Goal: Register for event/course

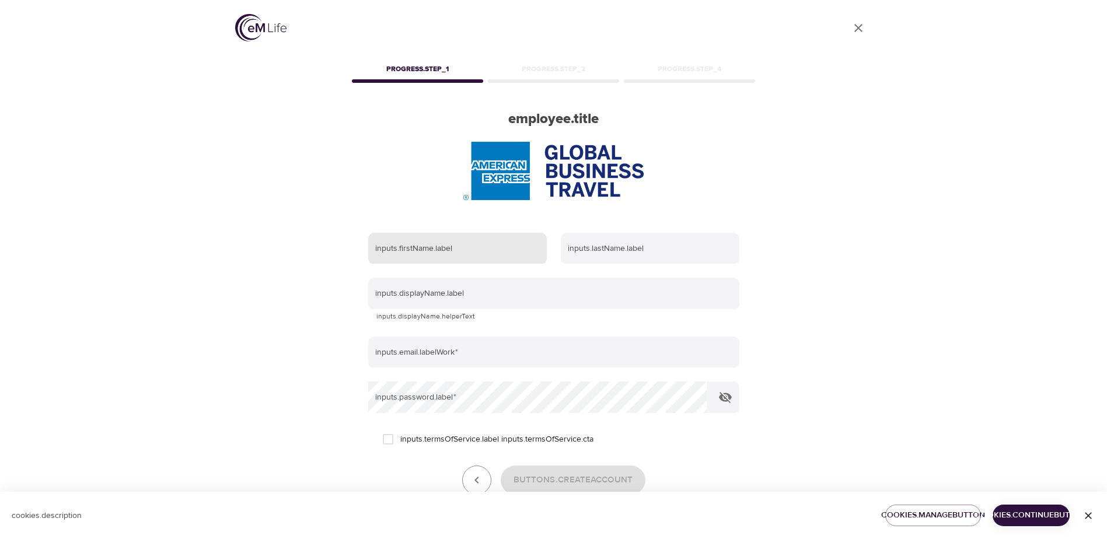
click at [522, 249] on input "text" at bounding box center [457, 249] width 179 height 32
type input "[PERSON_NAME]"
type input "Marcela Guerrero"
type input "jguerrerolabrador@mycwt.com"
click at [399, 441] on input "inputs.termsOfService.label inputs.termsOfService.cta" at bounding box center [388, 439] width 25 height 25
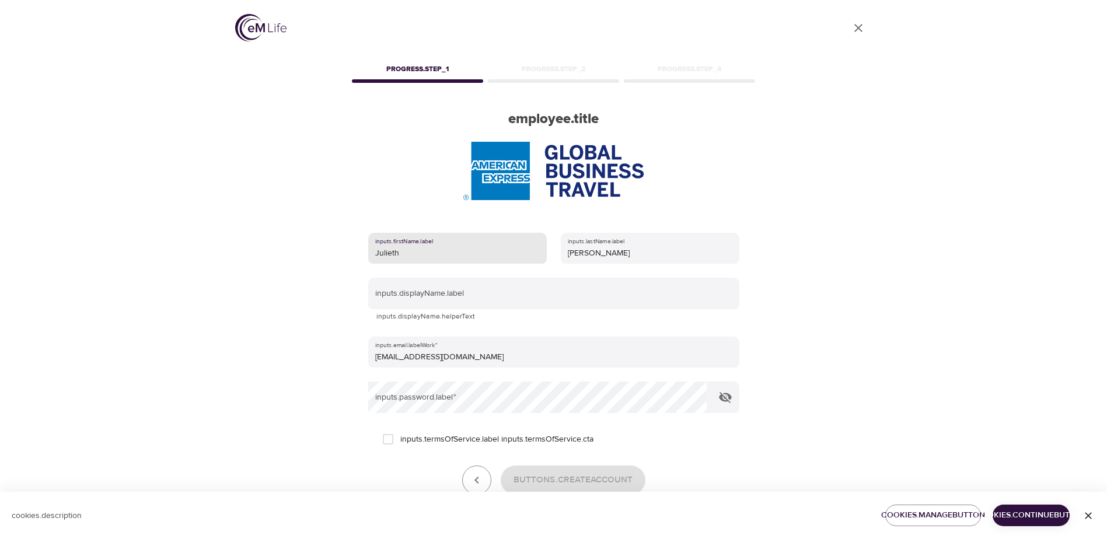
checkbox input "true"
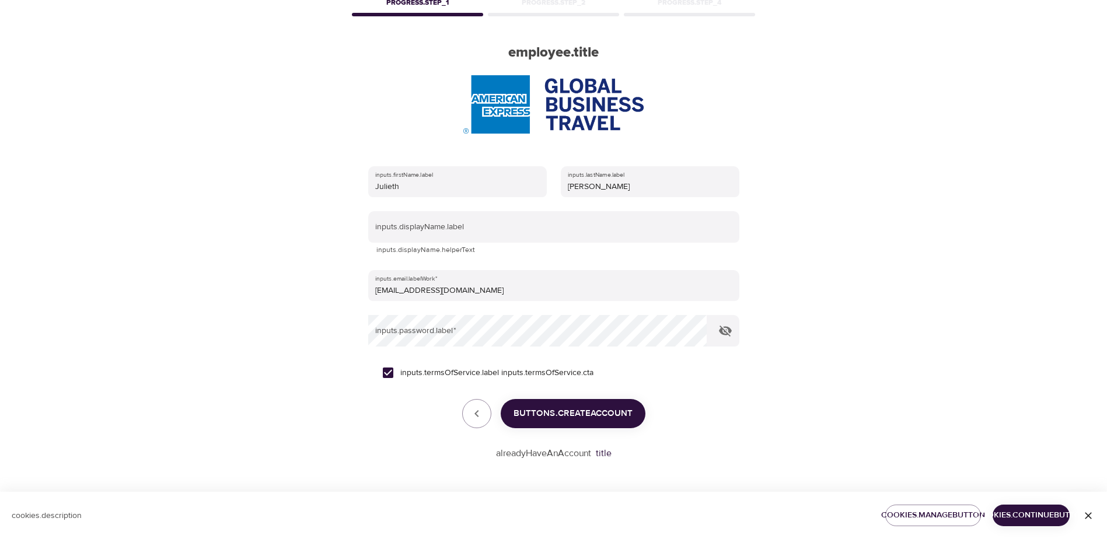
scroll to position [8, 0]
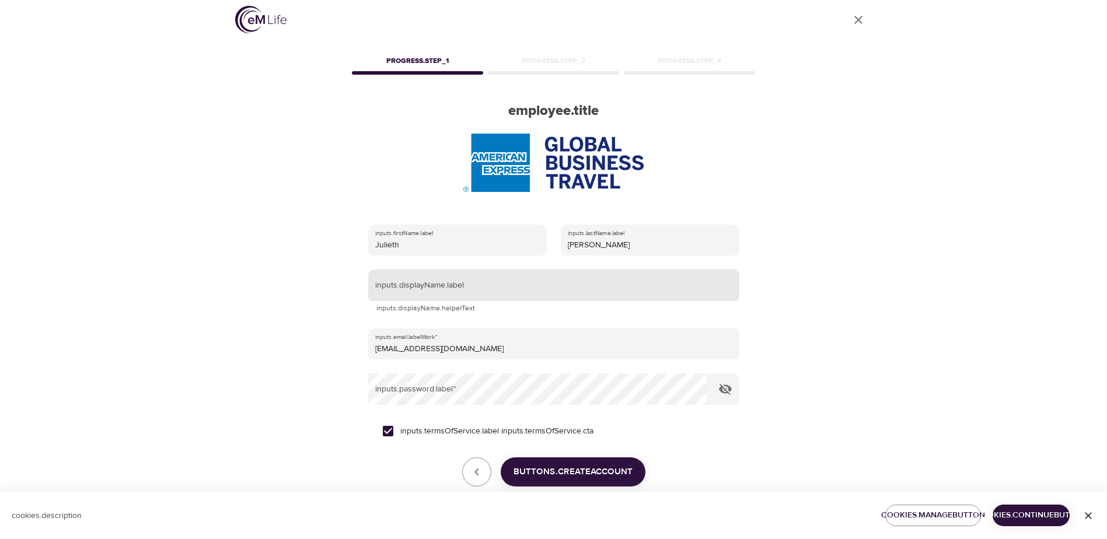
click at [477, 291] on input "text" at bounding box center [553, 286] width 371 height 32
click at [835, 293] on div "User Profile progress.step_1 progress.step_2 progress.step_4 employee.title inp…" at bounding box center [553, 261] width 665 height 539
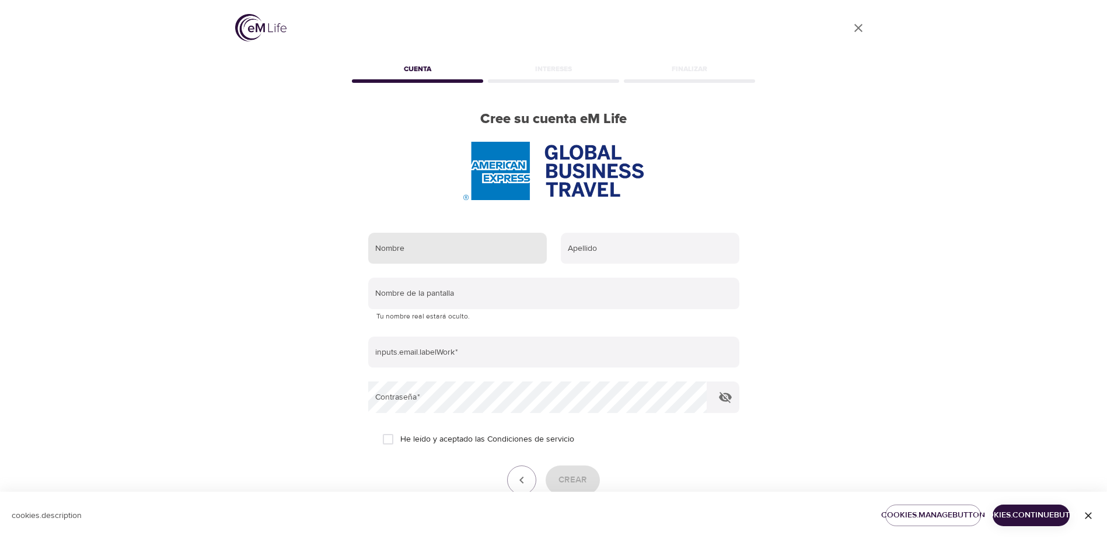
click at [458, 238] on input "text" at bounding box center [457, 249] width 179 height 32
click at [506, 240] on input "text" at bounding box center [457, 249] width 179 height 32
type input "[PERSON_NAME]"
click at [594, 250] on input "text" at bounding box center [650, 249] width 179 height 32
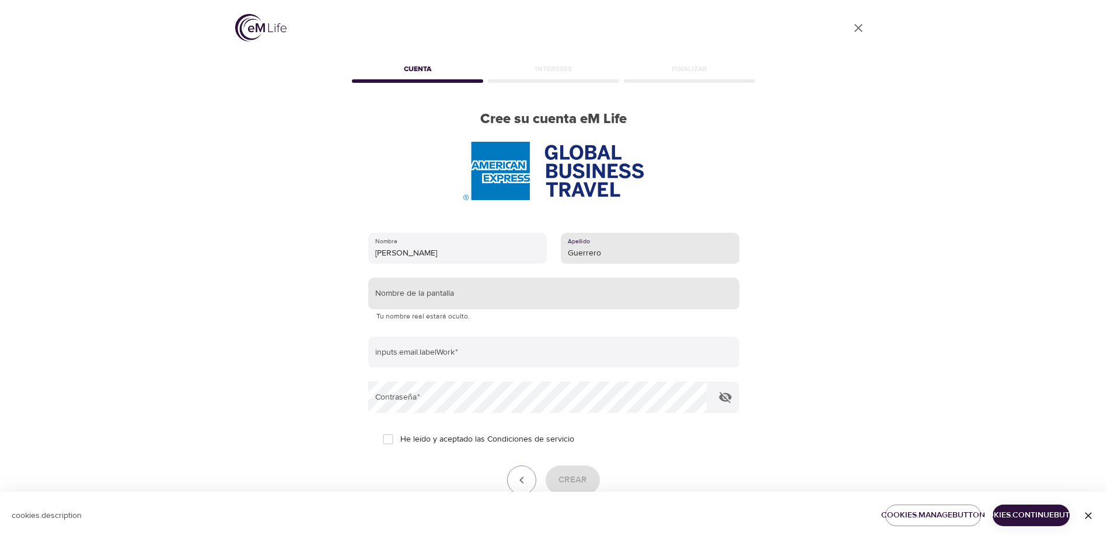
type input "Guerrero"
click at [456, 286] on input "text" at bounding box center [553, 294] width 371 height 32
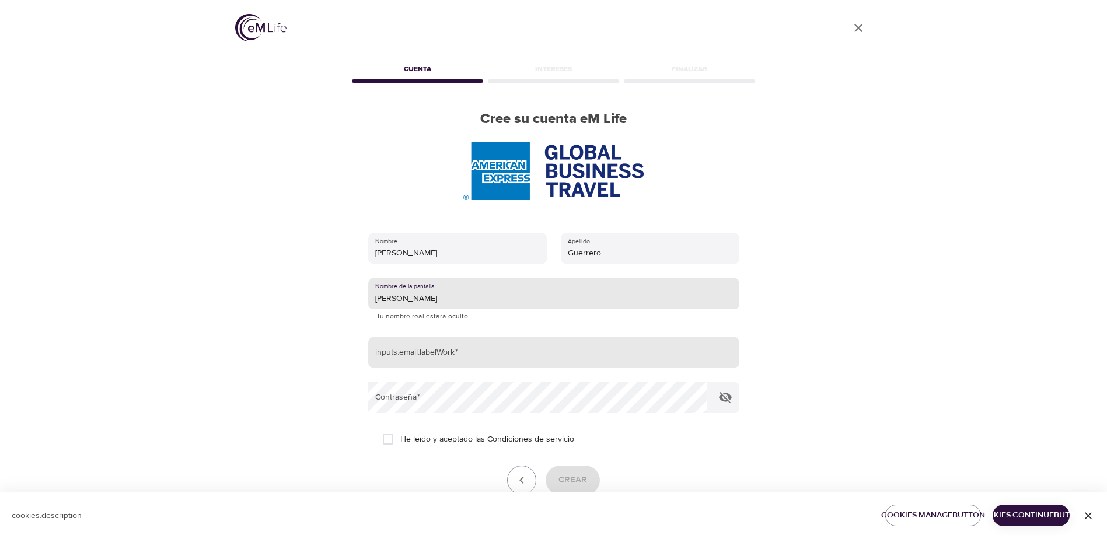
type input "[PERSON_NAME]"
click at [468, 346] on input "email" at bounding box center [553, 353] width 371 height 32
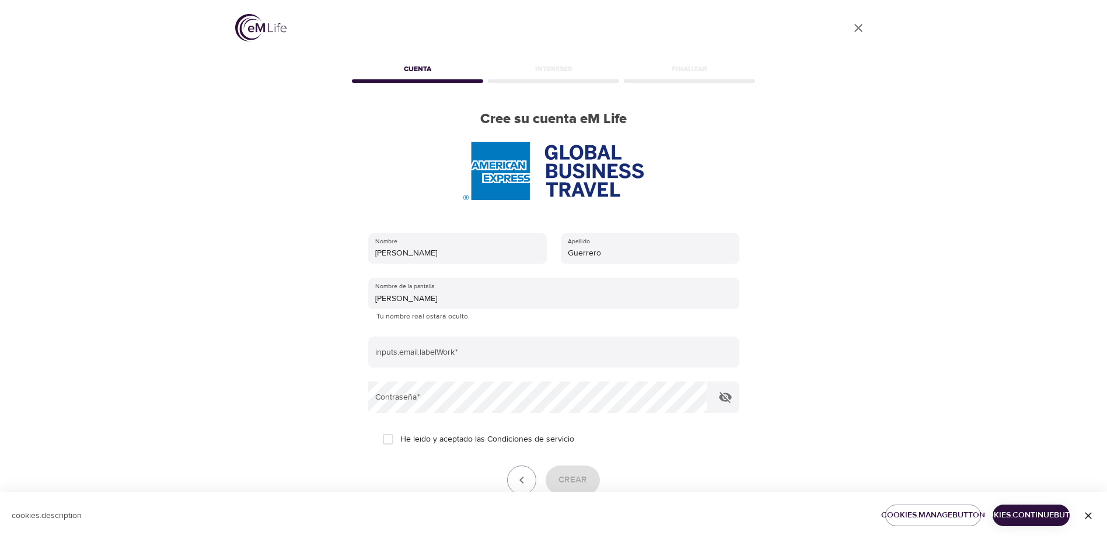
click at [729, 53] on div "User Profile" at bounding box center [553, 30] width 637 height 60
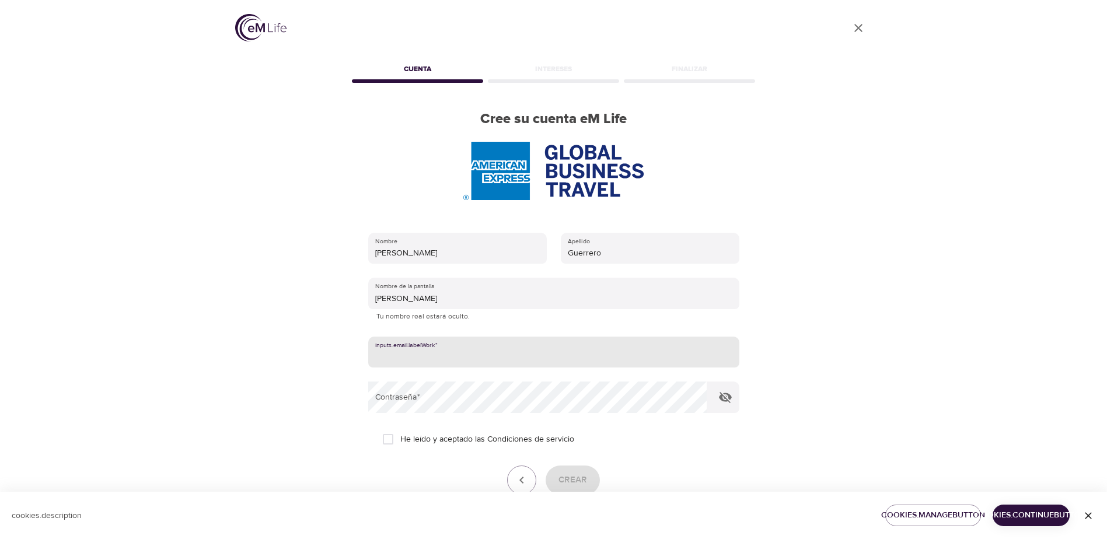
click at [440, 358] on input "email" at bounding box center [553, 353] width 371 height 32
paste input "[PERSON_NAME][EMAIL_ADDRESS][DOMAIN_NAME]"
type input "[PERSON_NAME][EMAIL_ADDRESS][DOMAIN_NAME]"
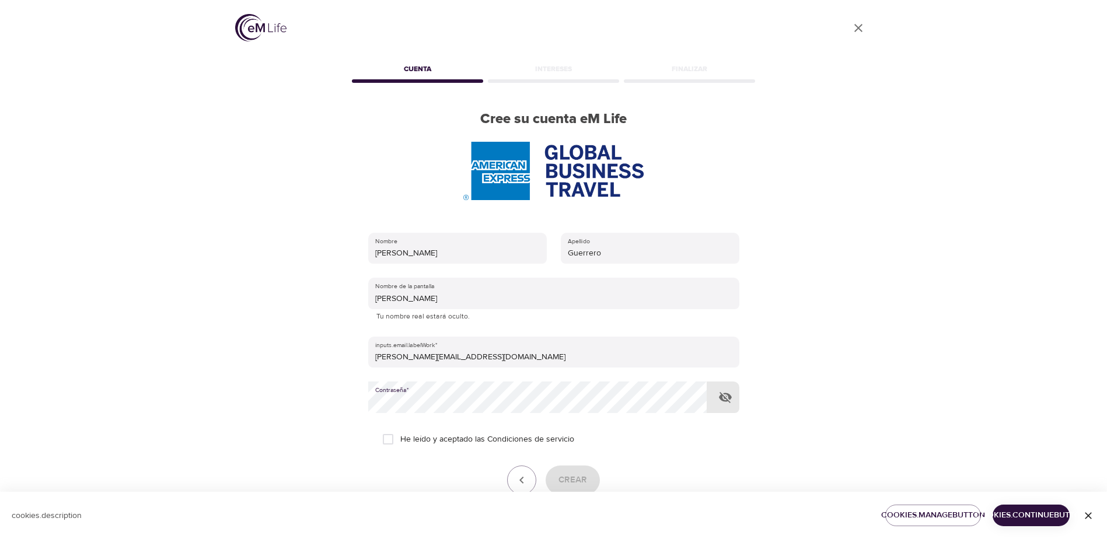
click at [398, 440] on input "He leído y aceptado las Condiciones de servicio" at bounding box center [388, 439] width 25 height 25
checkbox input "true"
click at [727, 388] on button "button" at bounding box center [726, 398] width 28 height 28
click at [728, 390] on button "button" at bounding box center [726, 398] width 28 height 28
click at [591, 477] on button "Crear" at bounding box center [573, 480] width 54 height 29
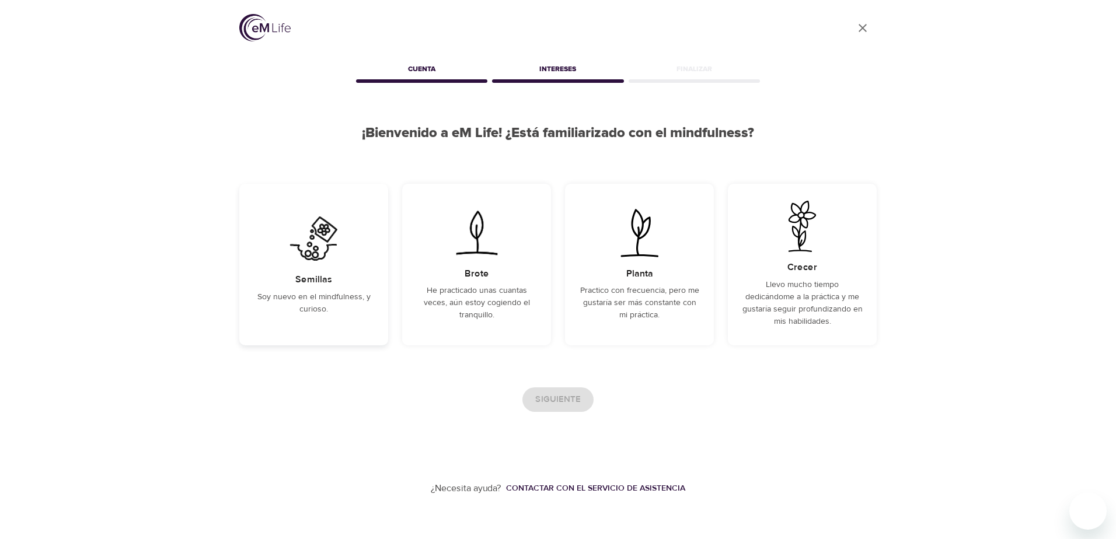
click at [366, 318] on div "Semillas Soy nuevo en el mindfulness, y curioso." at bounding box center [313, 265] width 149 height 162
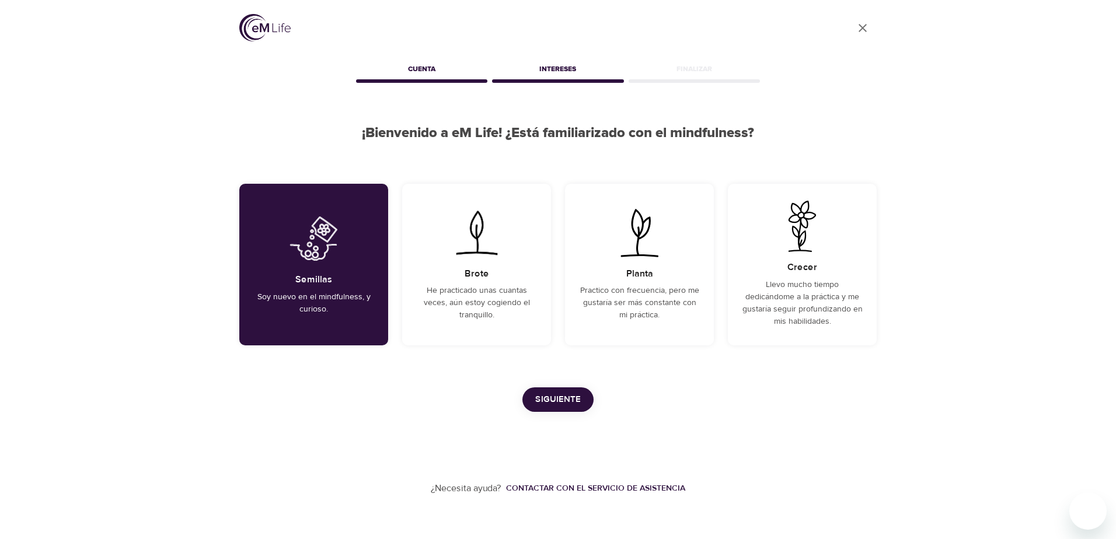
click at [584, 404] on button "Siguiente" at bounding box center [557, 400] width 71 height 25
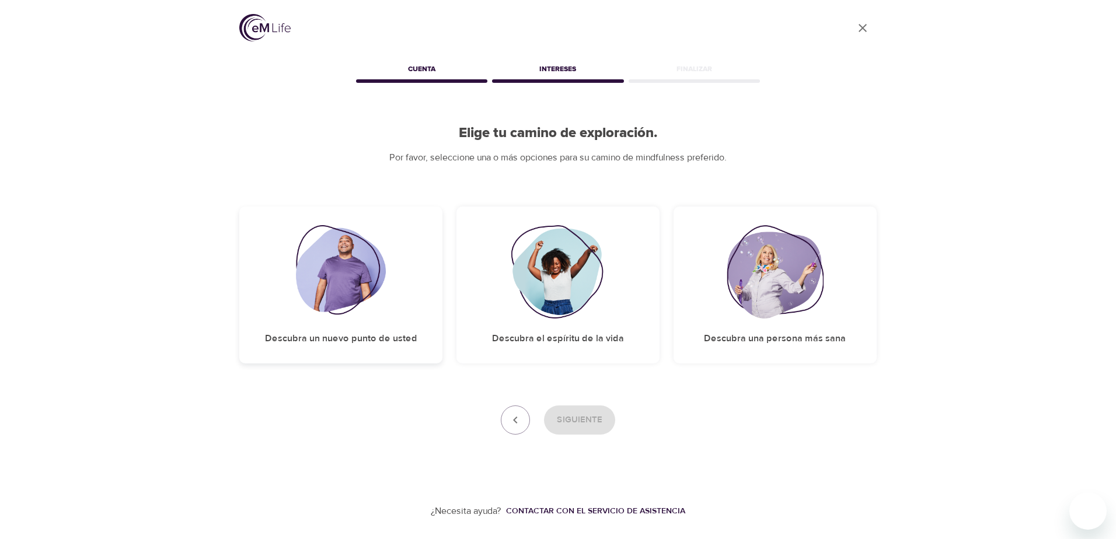
click at [378, 290] on img at bounding box center [341, 271] width 90 height 93
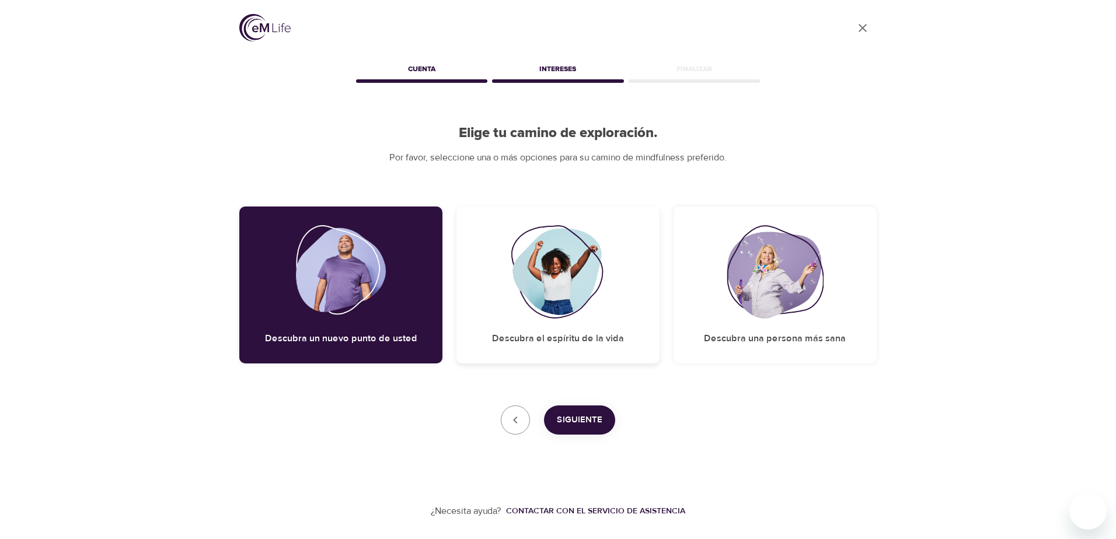
click at [589, 321] on div "Descubra el espíritu de la vida" at bounding box center [557, 285] width 203 height 157
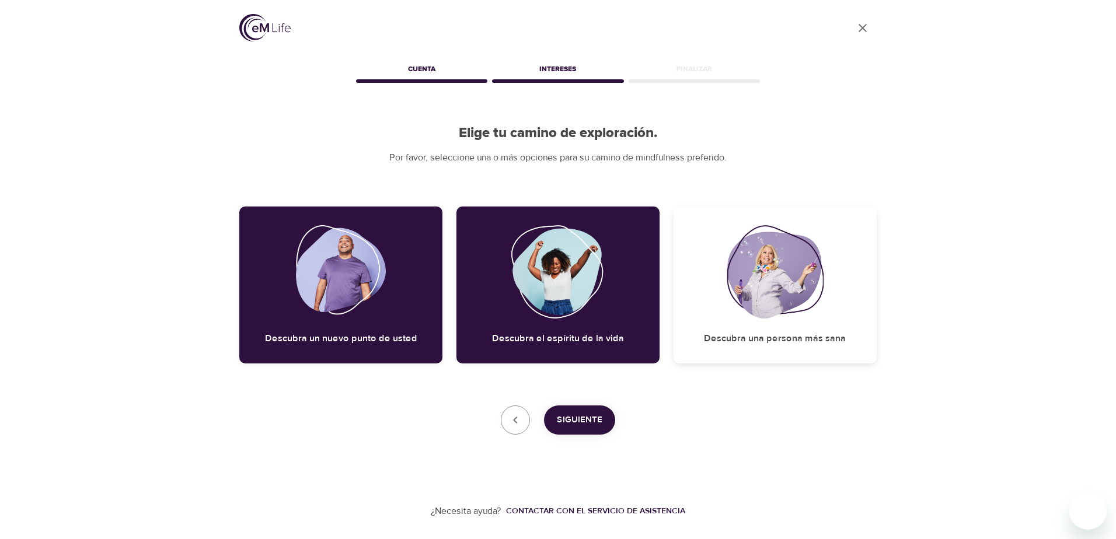
click at [774, 329] on div "Descubra una persona más sana" at bounding box center [775, 285] width 203 height 157
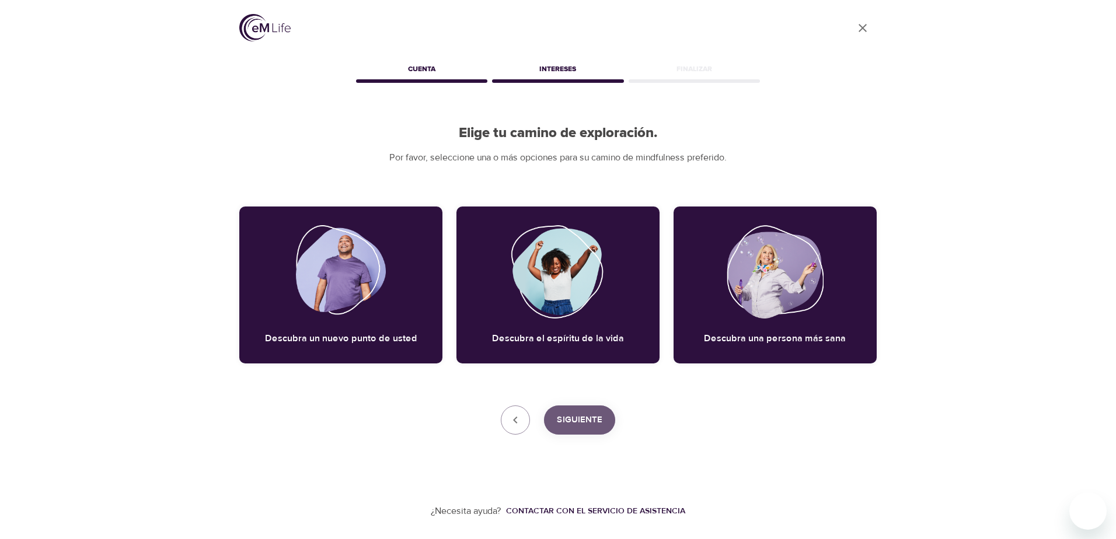
click at [591, 428] on button "Siguiente" at bounding box center [579, 420] width 71 height 29
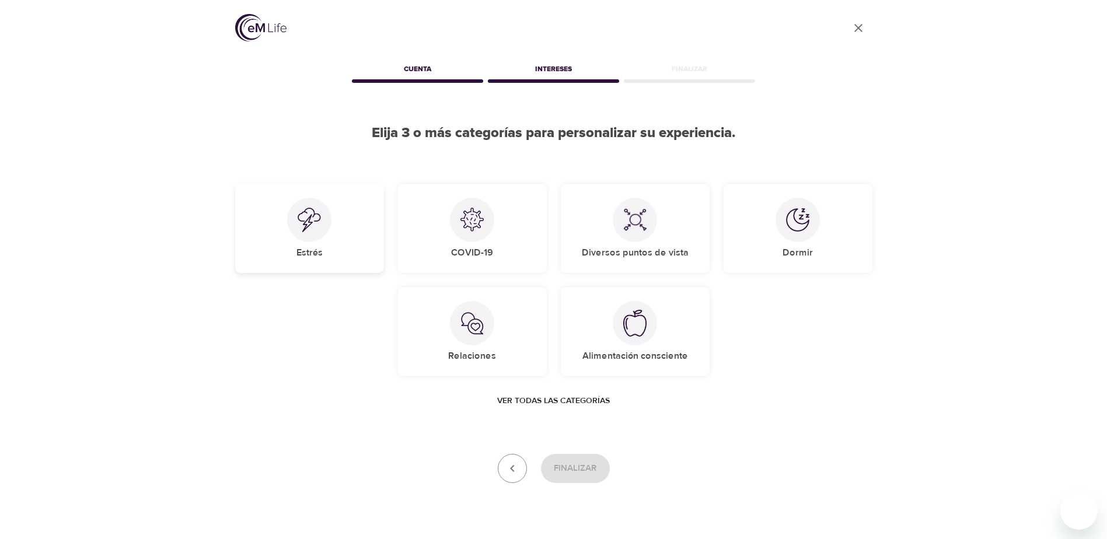
click at [333, 222] on div "Estrés" at bounding box center [309, 228] width 149 height 89
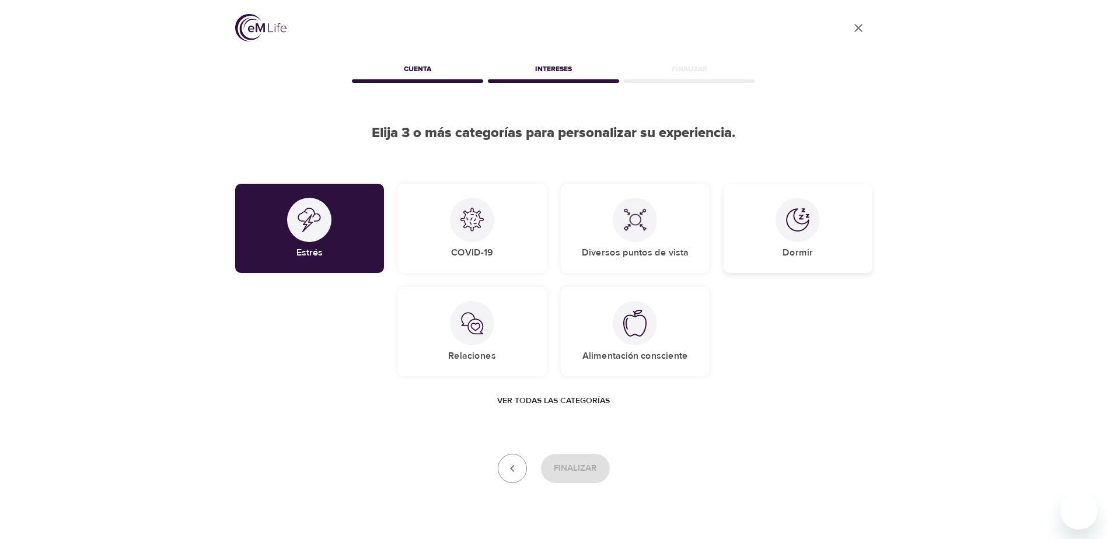
click at [768, 215] on div "Dormir" at bounding box center [798, 228] width 149 height 89
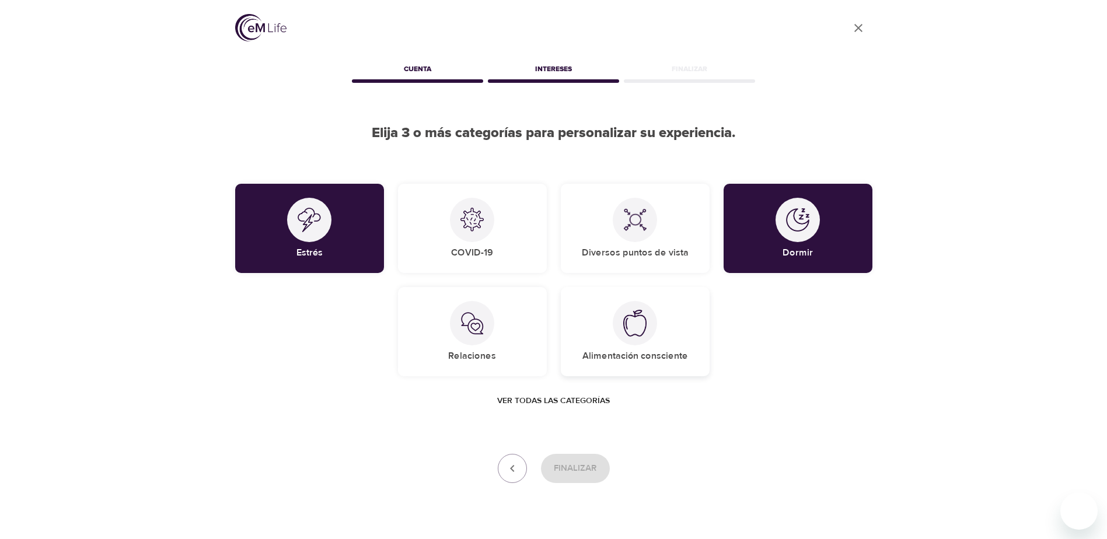
click at [618, 329] on div at bounding box center [635, 323] width 44 height 44
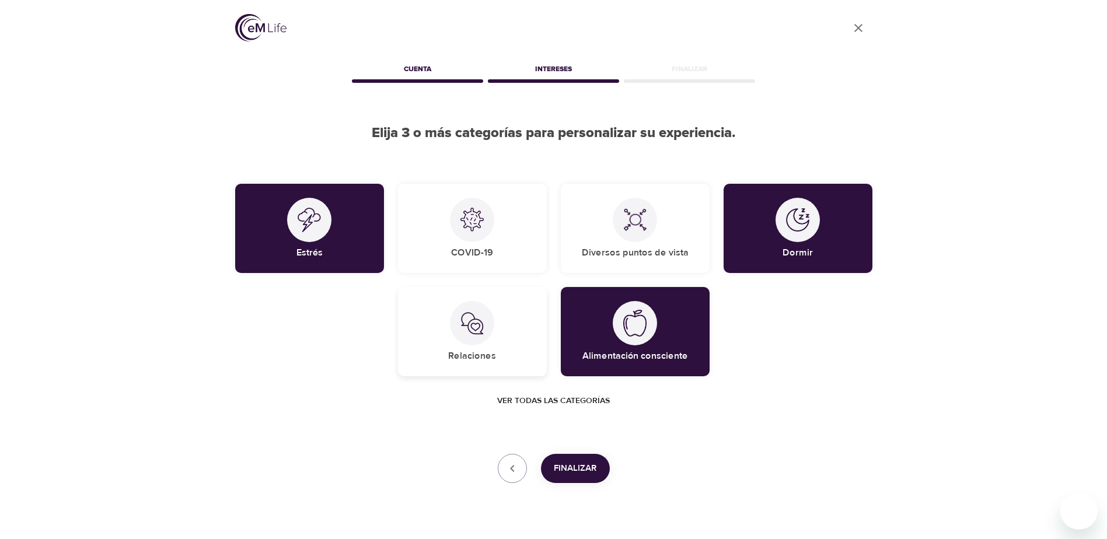
click at [491, 329] on div at bounding box center [472, 323] width 44 height 44
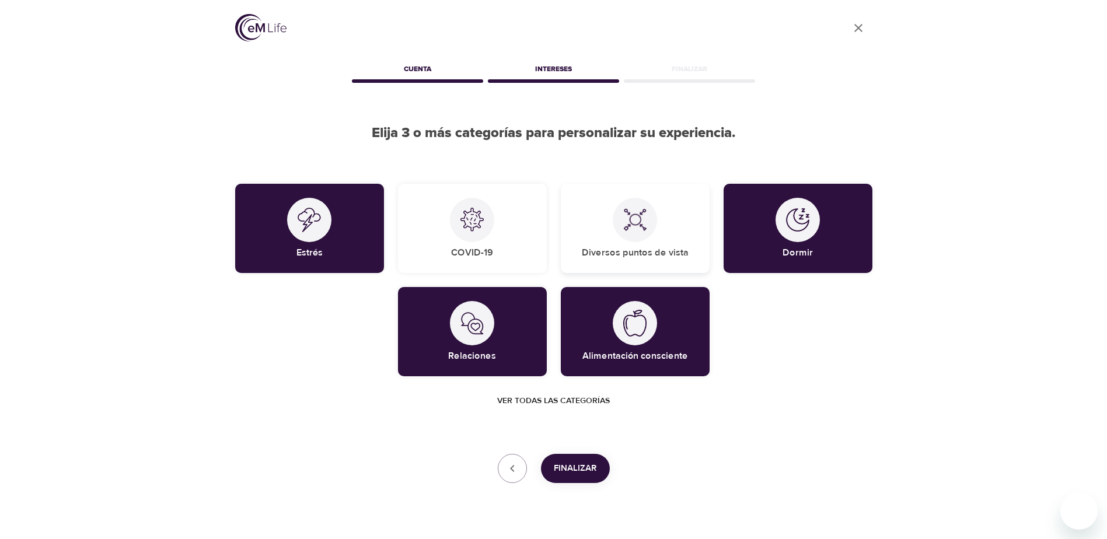
click at [642, 229] on img at bounding box center [634, 219] width 23 height 23
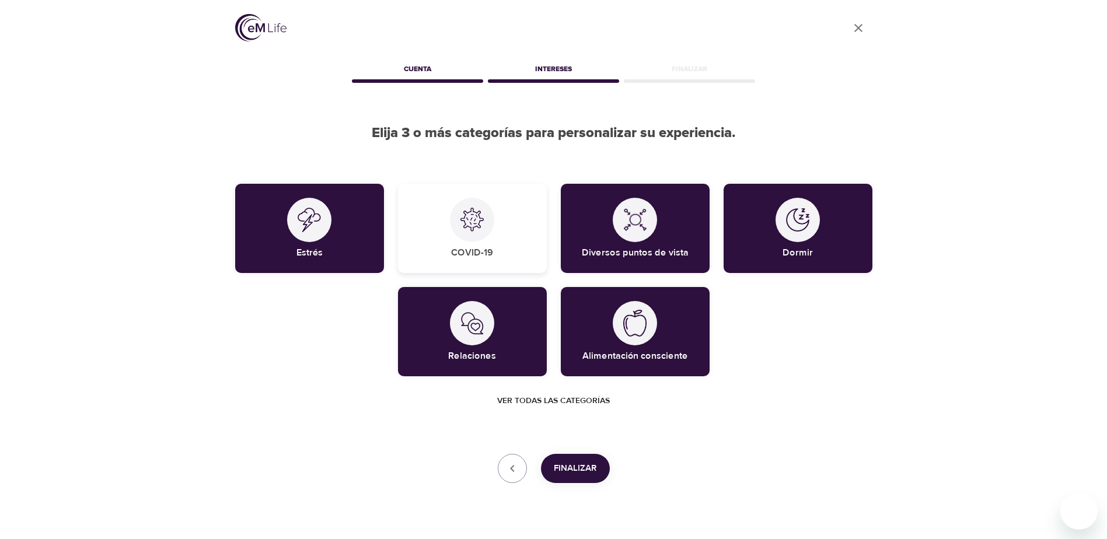
click at [476, 201] on div at bounding box center [472, 220] width 44 height 44
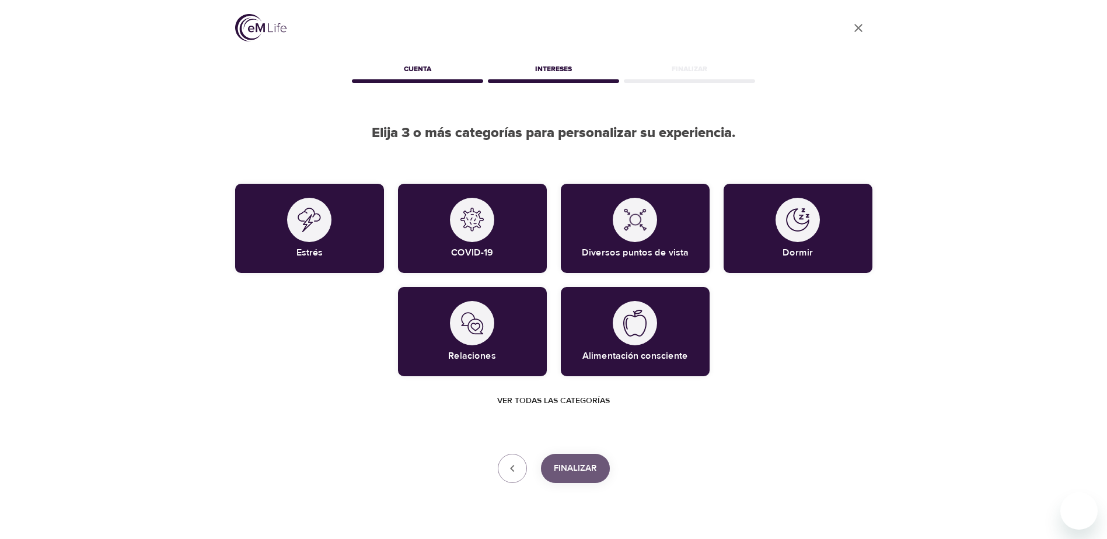
click at [583, 468] on span "Finalizar" at bounding box center [575, 468] width 43 height 15
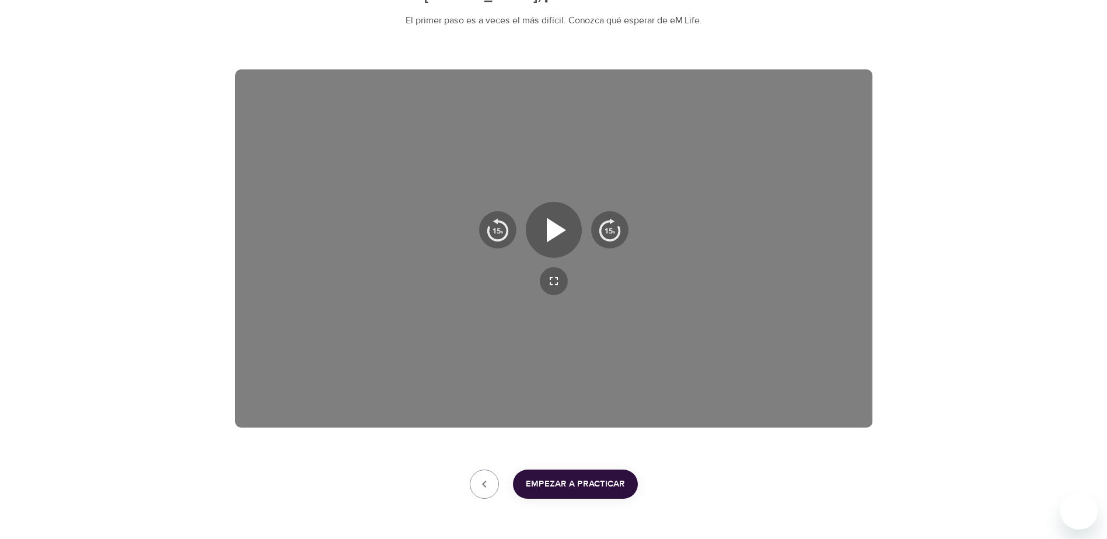
scroll to position [117, 0]
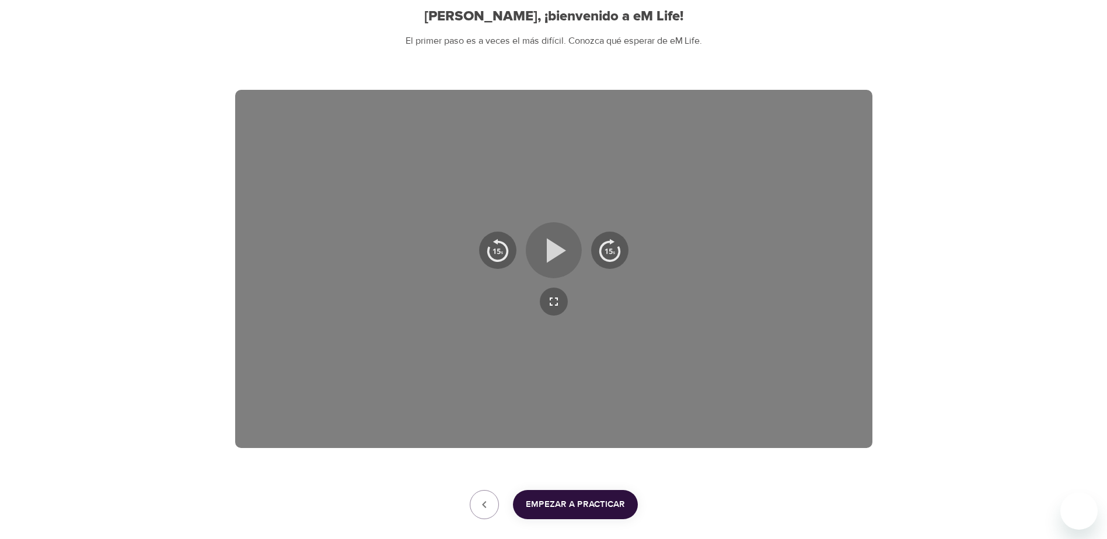
click at [546, 229] on icon "button" at bounding box center [554, 250] width 42 height 42
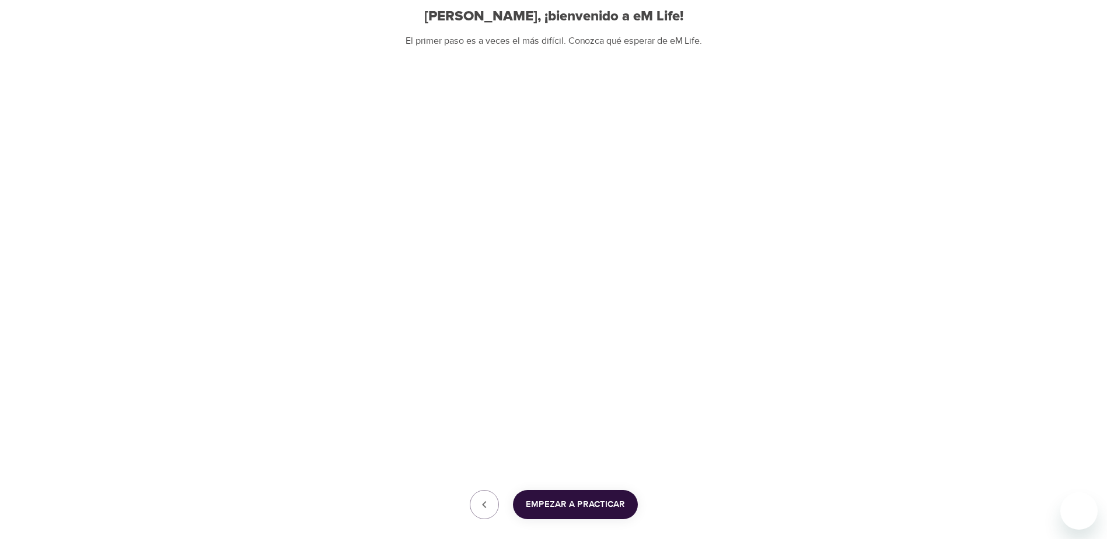
click at [562, 501] on span "Empezar a practicar" at bounding box center [575, 504] width 99 height 15
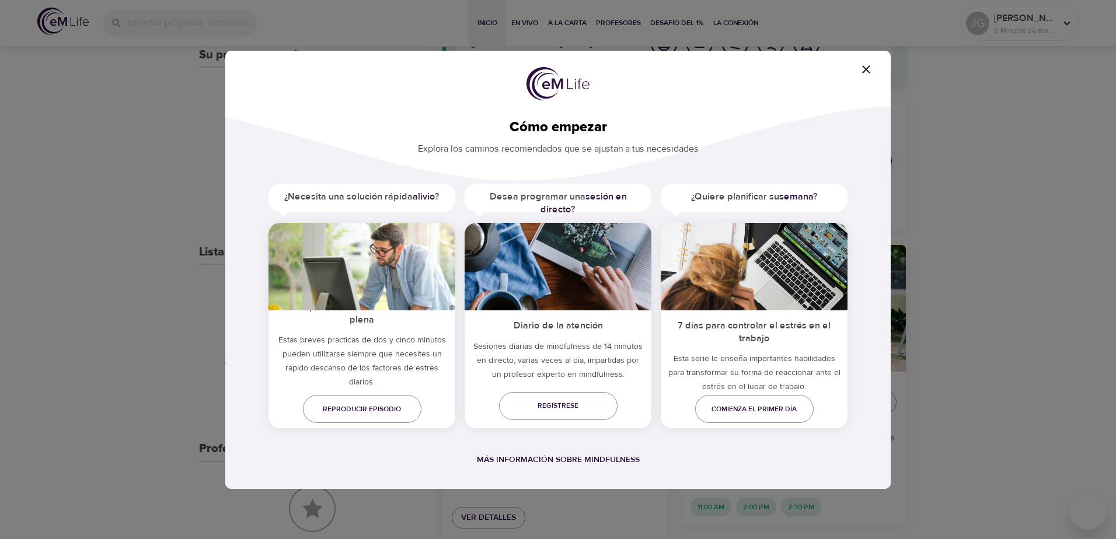
click at [872, 67] on icon "button" at bounding box center [866, 69] width 14 height 14
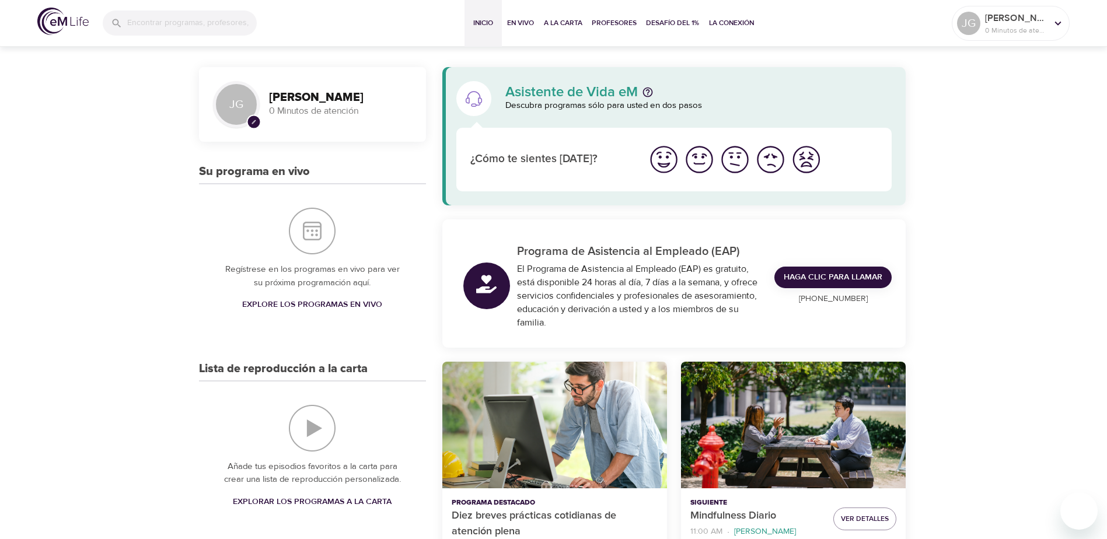
click at [771, 165] on img "Me siento mal" at bounding box center [771, 160] width 32 height 32
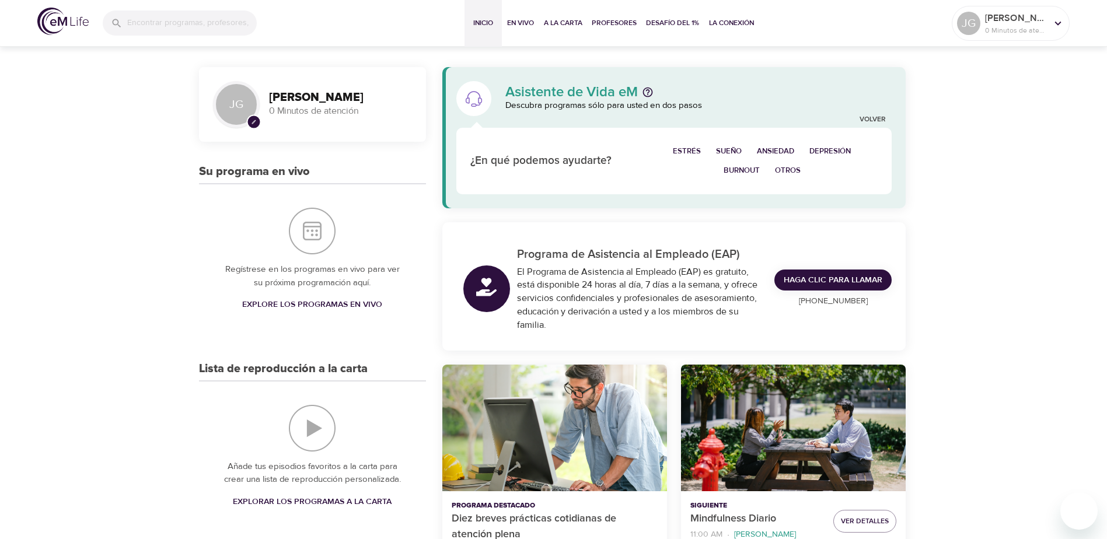
click at [818, 155] on span "Depresión" at bounding box center [830, 151] width 41 height 13
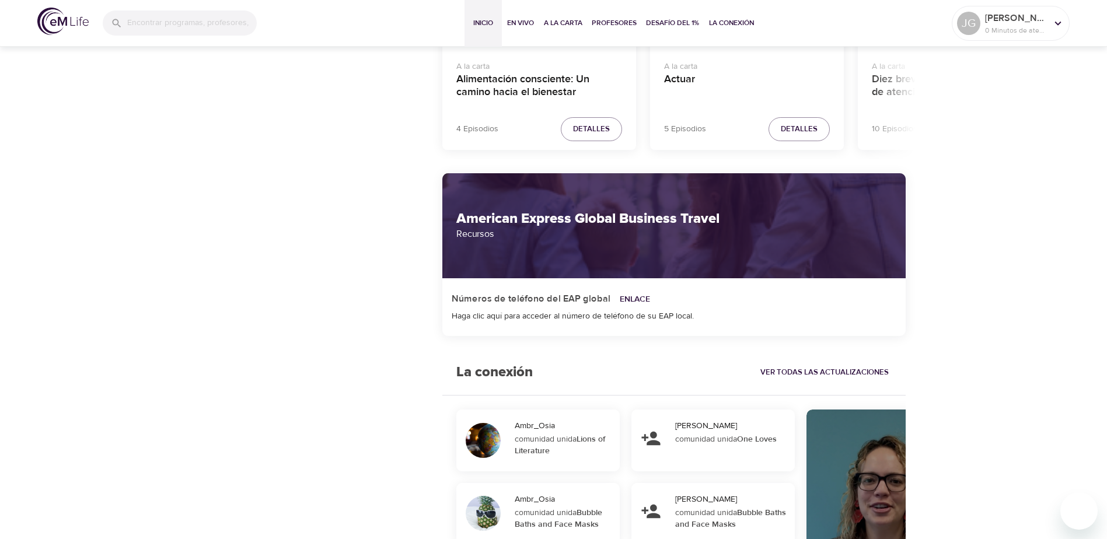
scroll to position [876, 0]
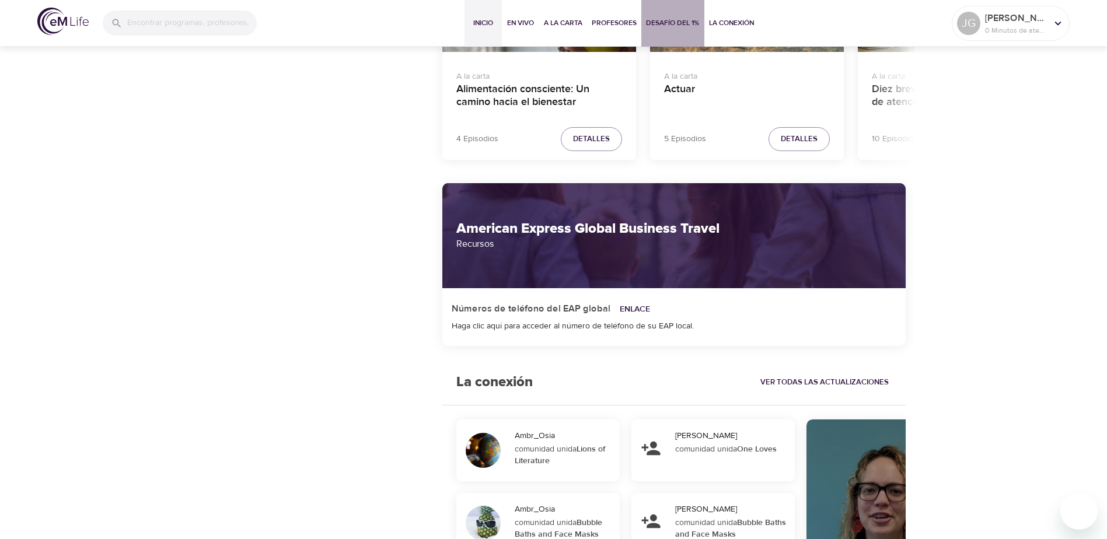
click at [695, 30] on button "Desafío del 1%" at bounding box center [673, 23] width 63 height 47
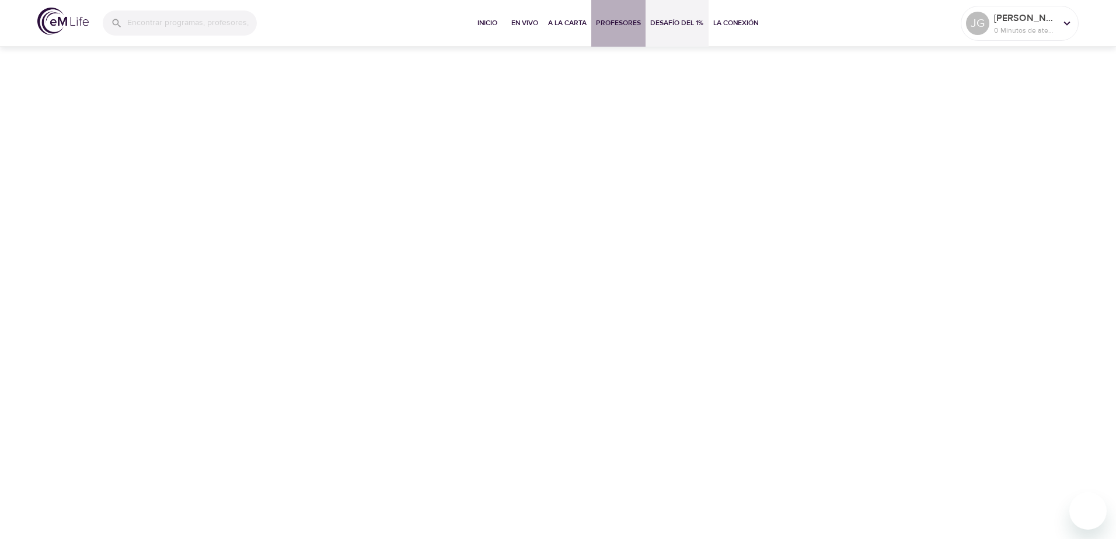
click at [594, 28] on button "Profesores" at bounding box center [618, 23] width 54 height 47
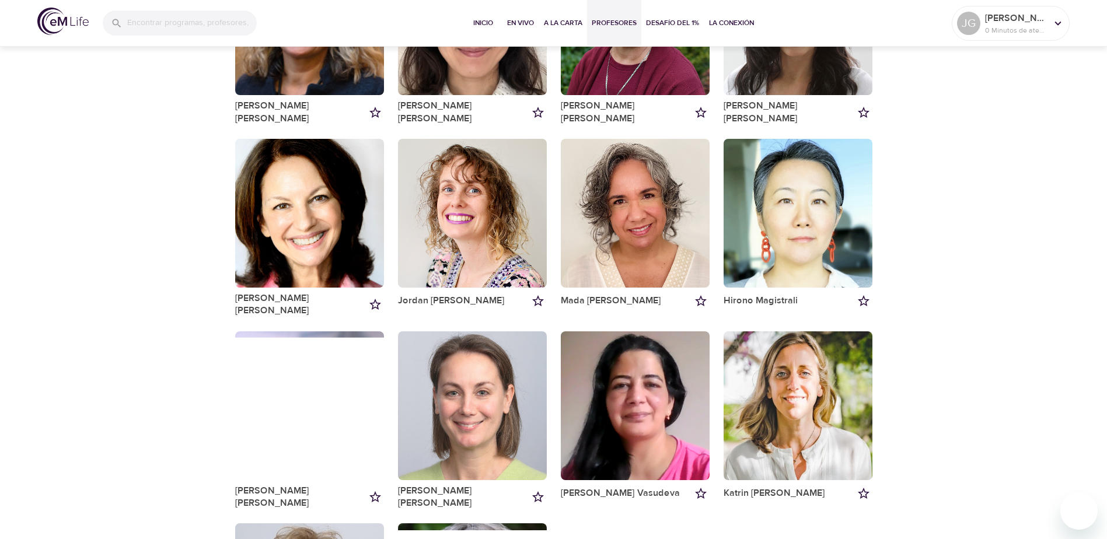
scroll to position [1103, 0]
